Goal: Transaction & Acquisition: Download file/media

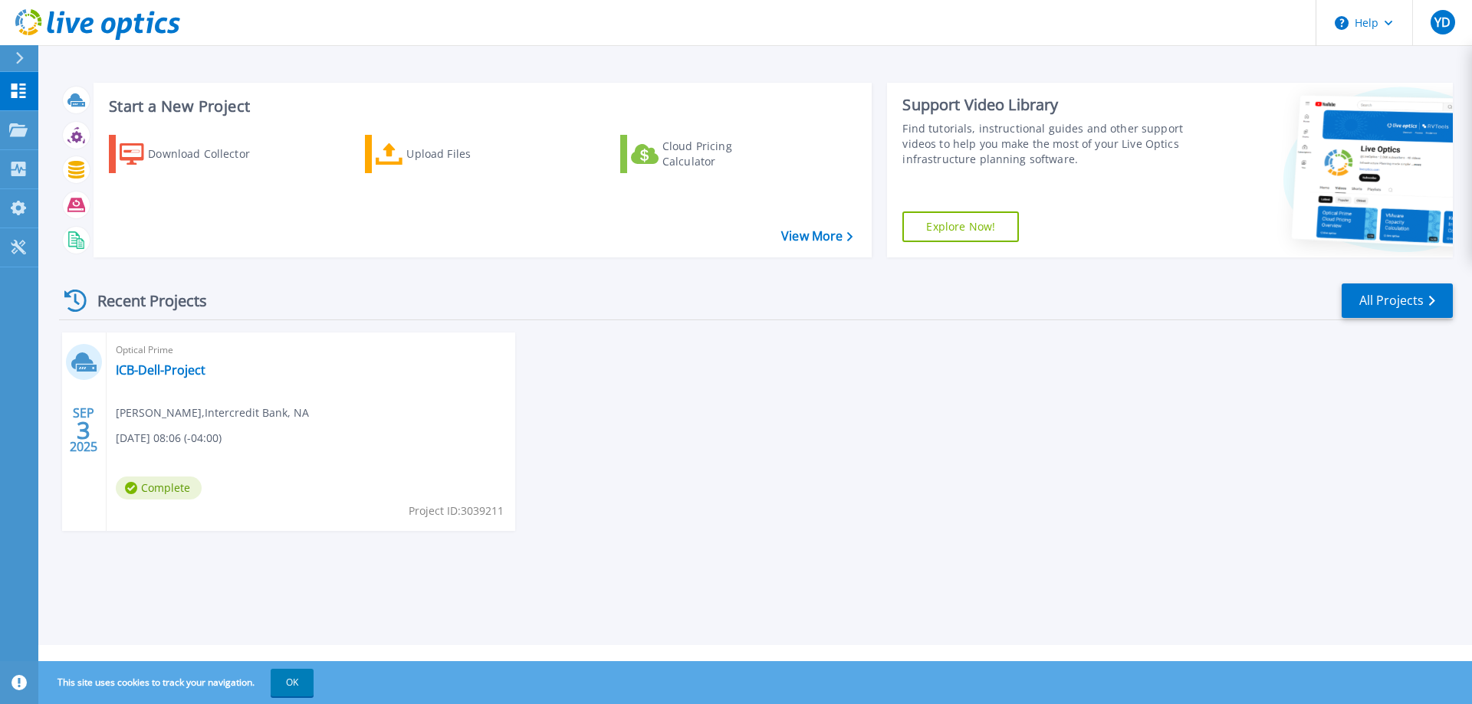
click at [140, 350] on span "Optical Prime" at bounding box center [311, 350] width 390 height 17
click at [139, 359] on span "Optical Prime" at bounding box center [311, 350] width 390 height 17
click at [140, 364] on link "ICB-Dell-Project" at bounding box center [161, 370] width 90 height 15
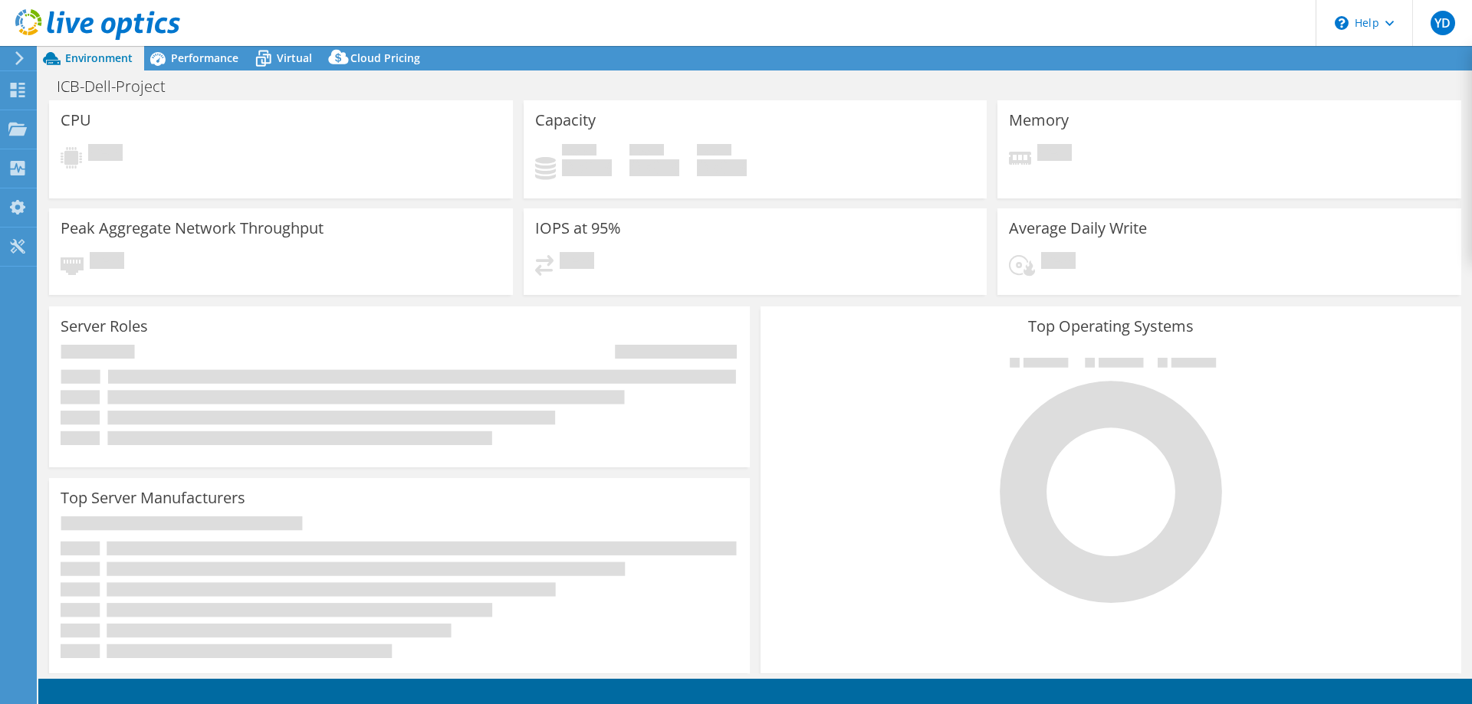
select select "USD"
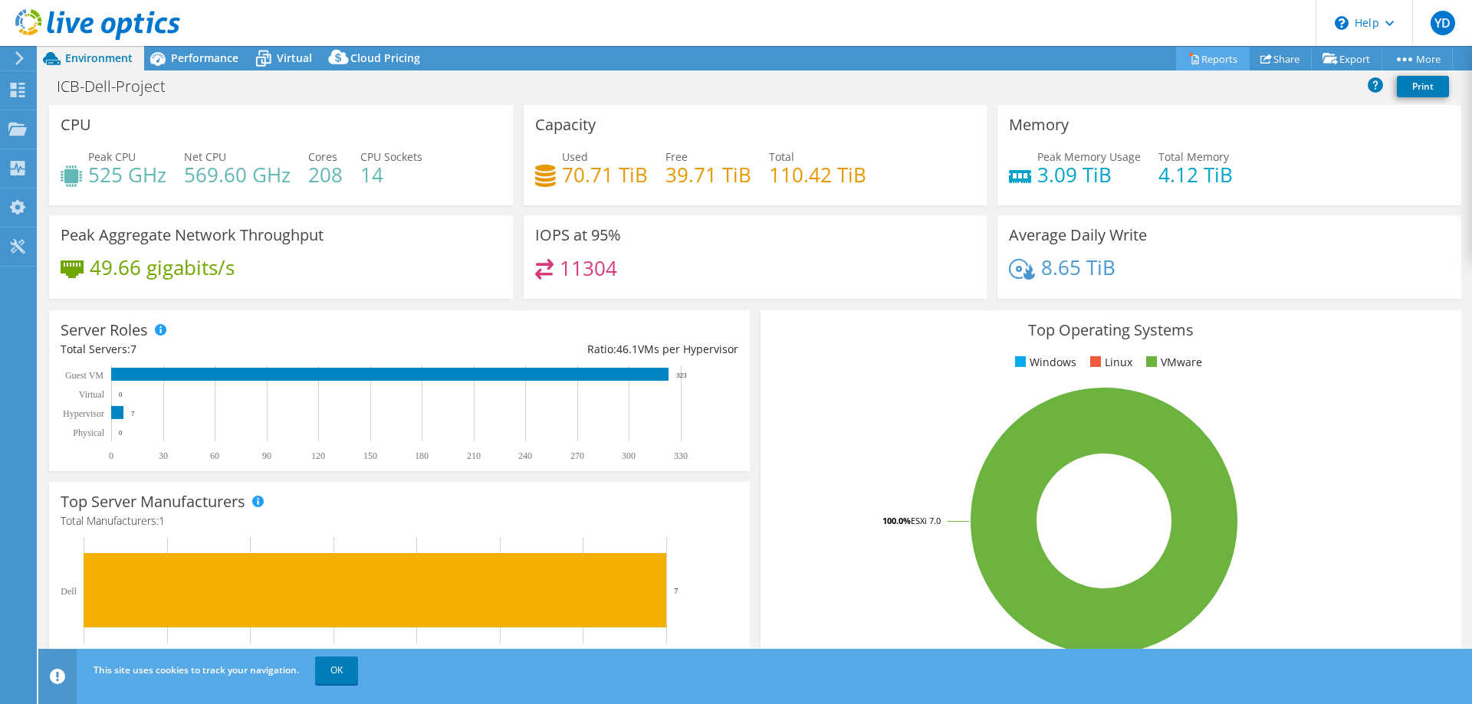
click at [1213, 64] on link "Reports" at bounding box center [1213, 59] width 74 height 24
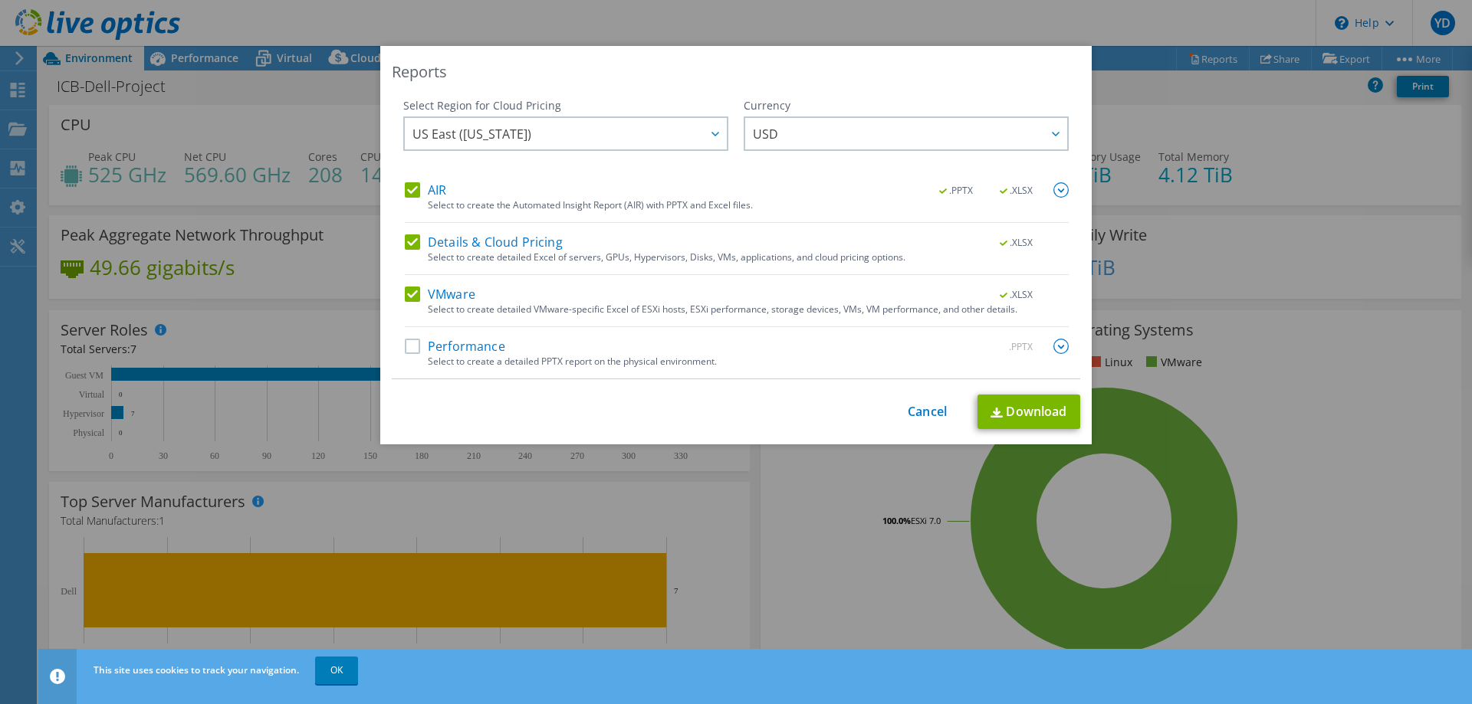
click at [409, 344] on label "Performance" at bounding box center [455, 346] width 100 height 15
click at [0, 0] on input "Performance" at bounding box center [0, 0] width 0 height 0
click at [702, 136] on div at bounding box center [714, 133] width 25 height 31
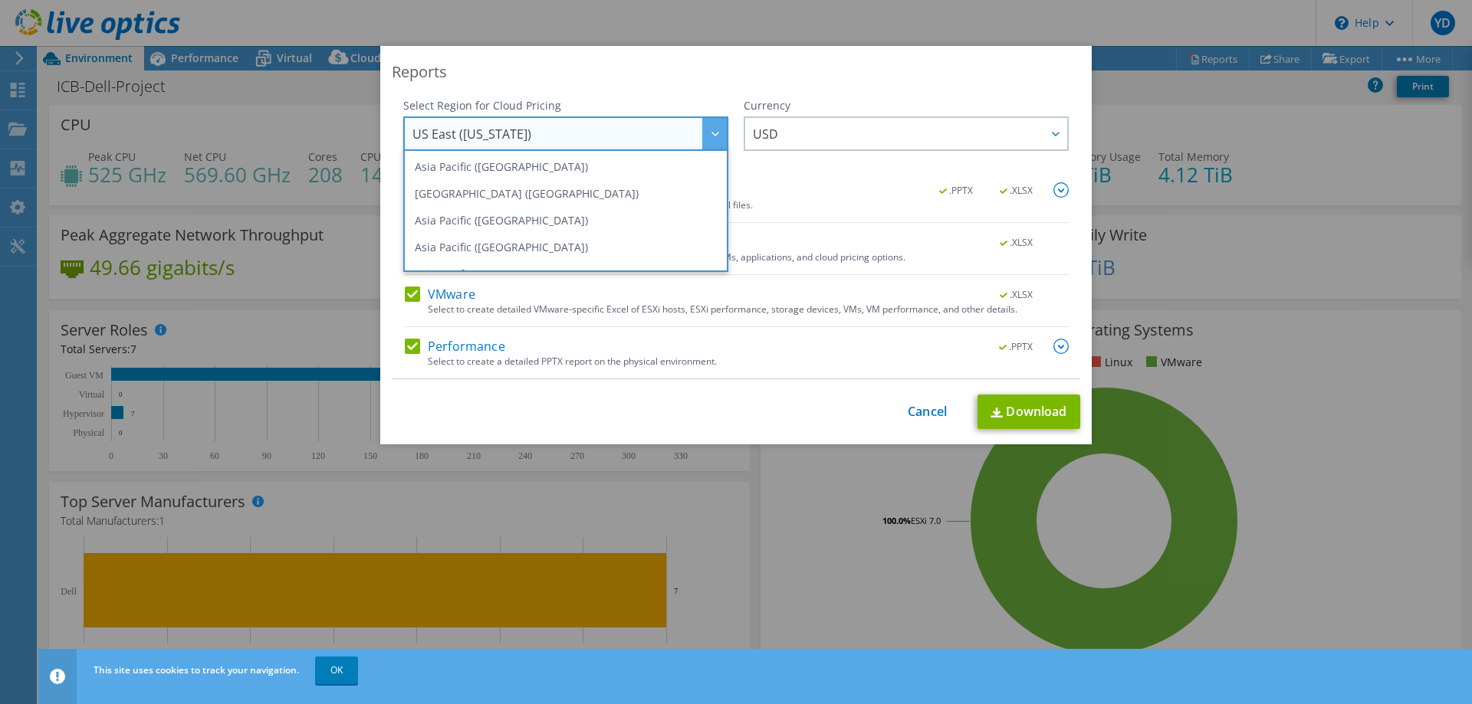
click at [702, 137] on div at bounding box center [714, 133] width 25 height 31
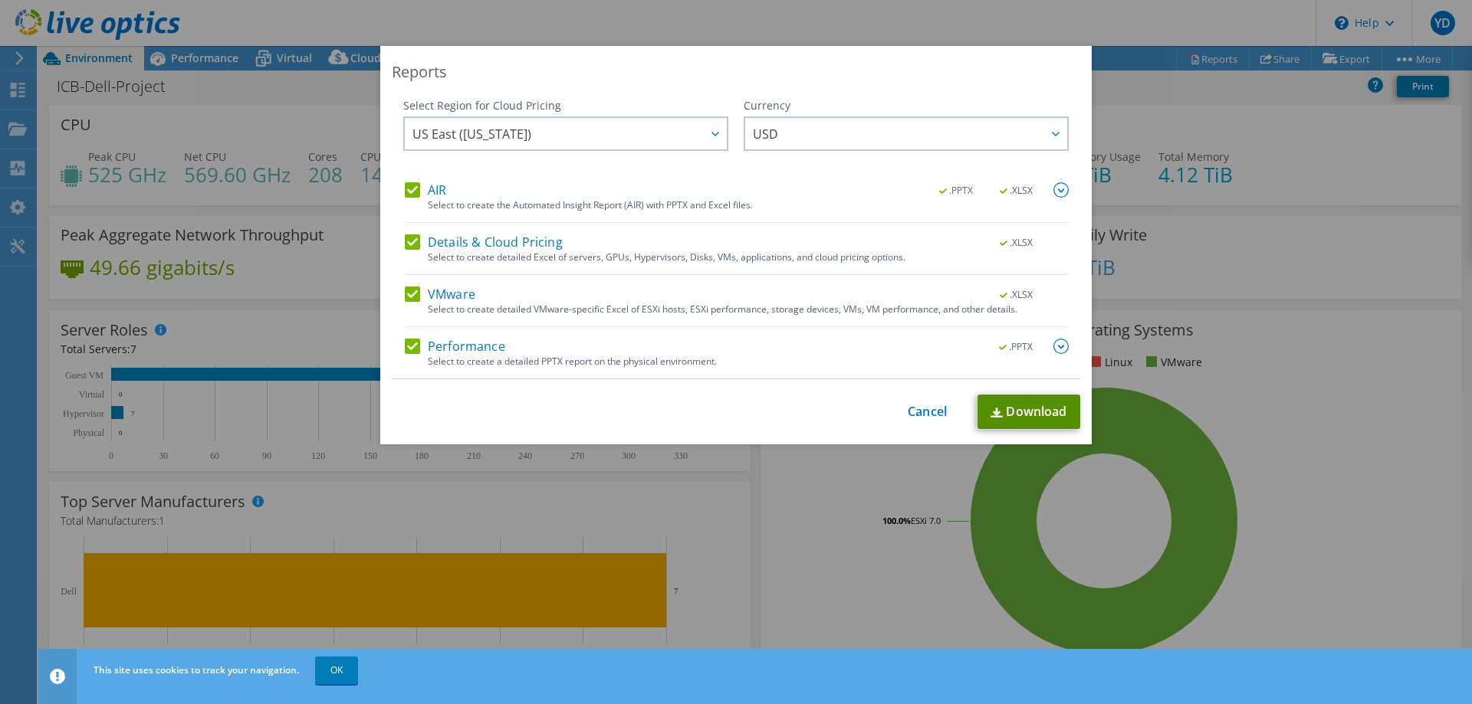
click at [1025, 415] on link "Download" at bounding box center [1028, 412] width 103 height 34
